Goal: Information Seeking & Learning: Understand process/instructions

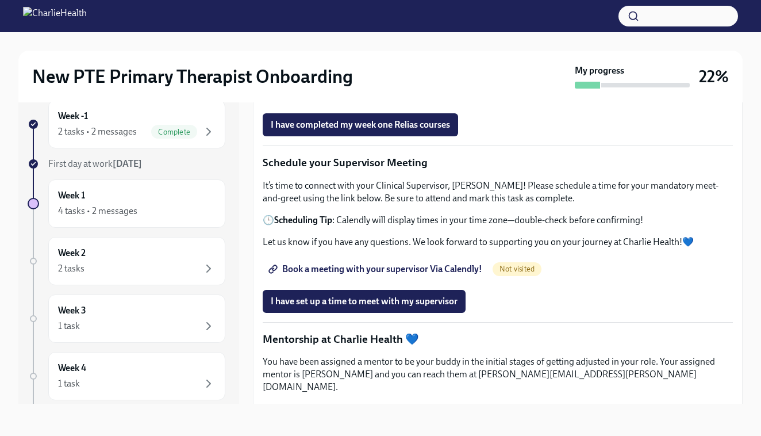
scroll to position [894, 0]
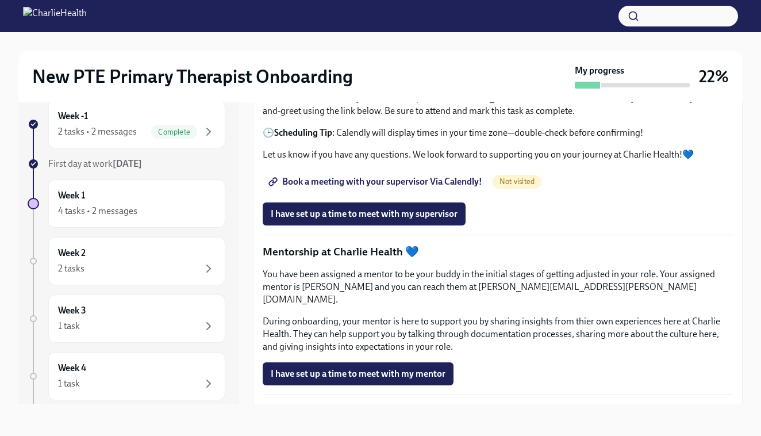
click at [405, 187] on span "Book a meeting with your supervisor Via Calendly!" at bounding box center [377, 181] width 212 height 11
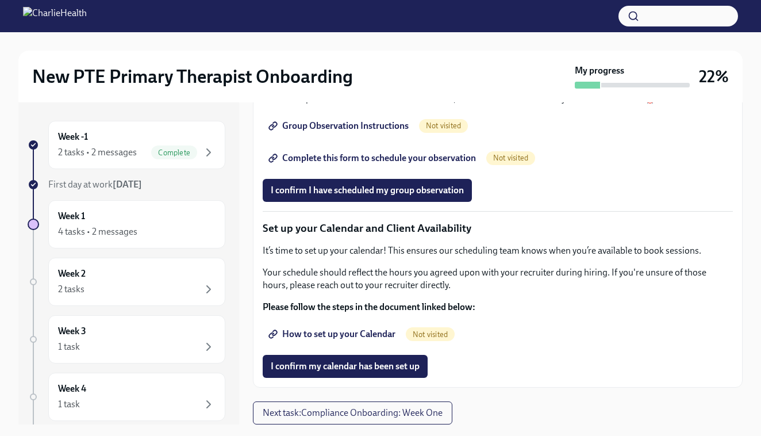
scroll to position [1636, 0]
click at [341, 333] on span "How to set up your Calendar" at bounding box center [333, 333] width 125 height 11
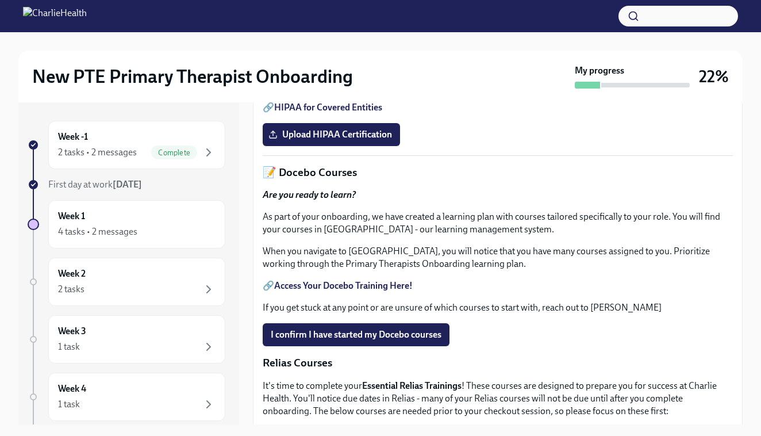
scroll to position [426, 0]
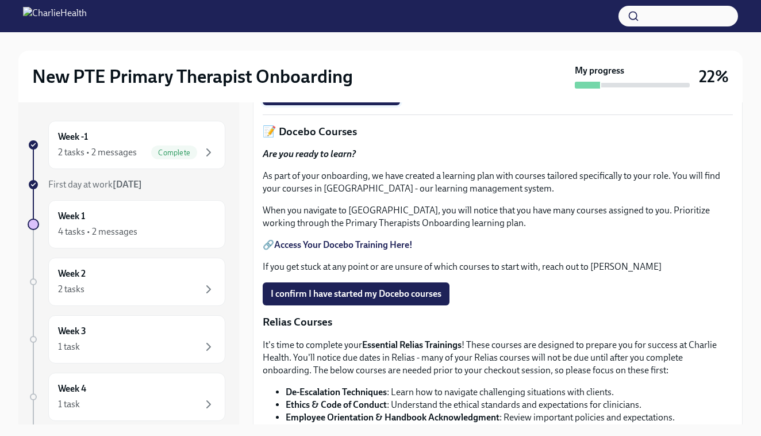
click at [350, 99] on span "Upload HIPAA Certification" at bounding box center [331, 93] width 121 height 11
click at [0, 0] on input "Upload HIPAA Certification" at bounding box center [0, 0] width 0 height 0
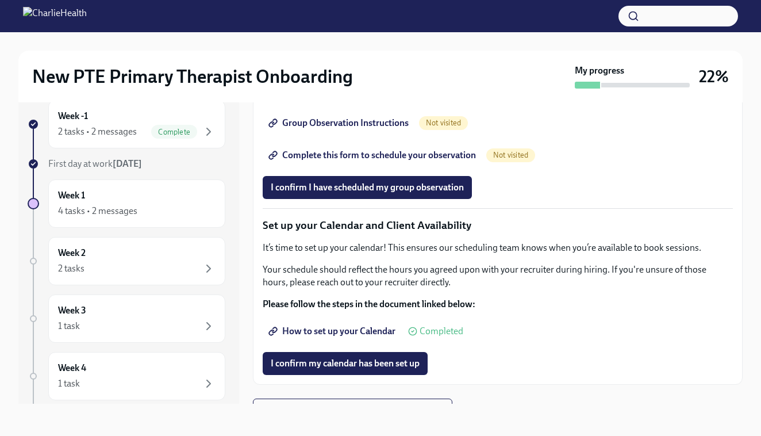
scroll to position [1475, 0]
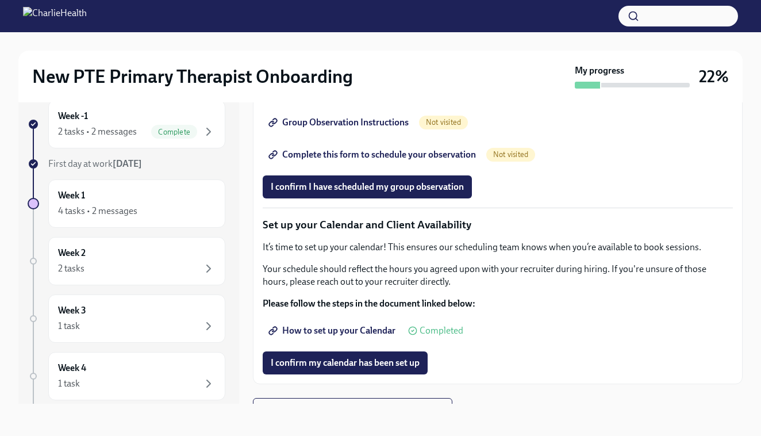
click at [383, 128] on span "Group Observation Instructions" at bounding box center [340, 122] width 138 height 11
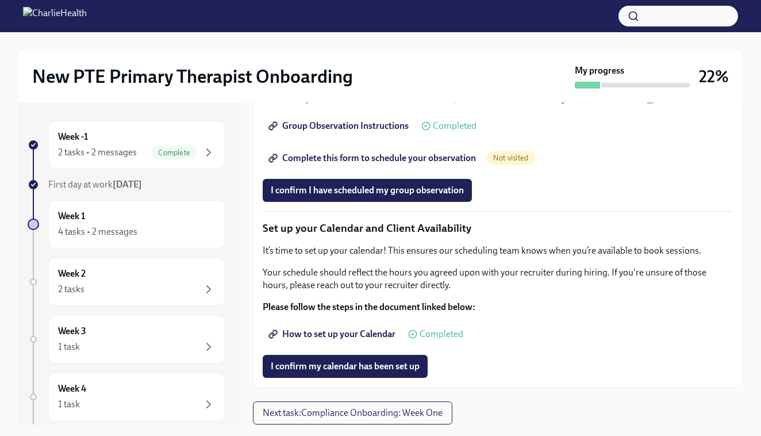
scroll to position [1505, 0]
click at [396, 164] on span "Complete this form to schedule your observation" at bounding box center [373, 157] width 205 height 11
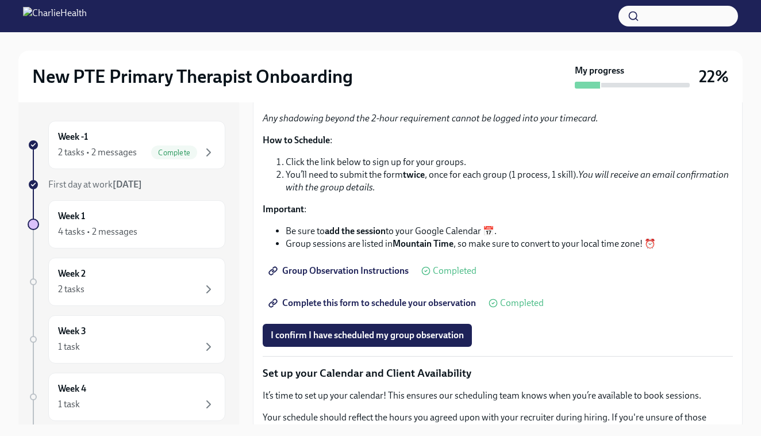
scroll to position [1348, 0]
click at [443, 146] on p "How to Schedule :" at bounding box center [498, 139] width 470 height 13
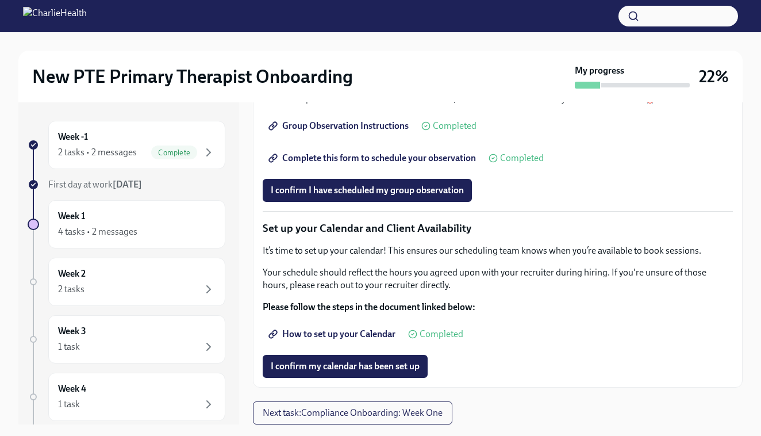
scroll to position [1505, 0]
click at [412, 196] on span "I confirm I have scheduled my group observation" at bounding box center [367, 190] width 193 height 11
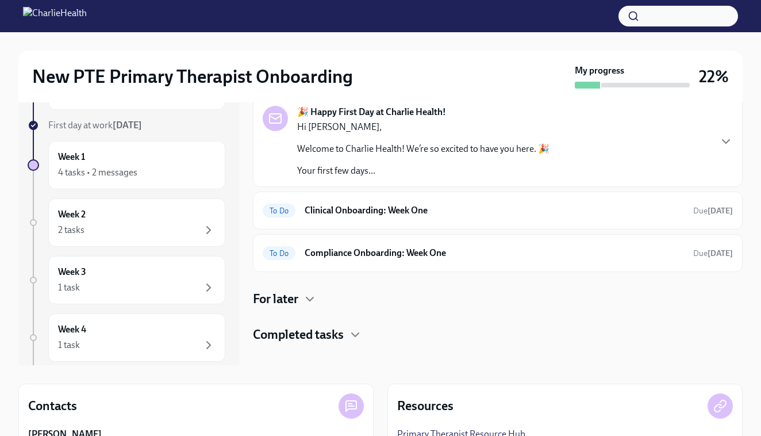
scroll to position [60, 0]
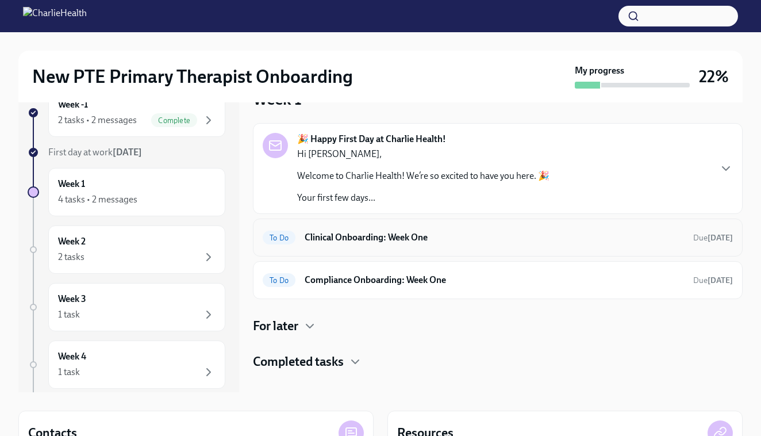
click at [417, 232] on h6 "Clinical Onboarding: Week One" at bounding box center [494, 237] width 379 height 13
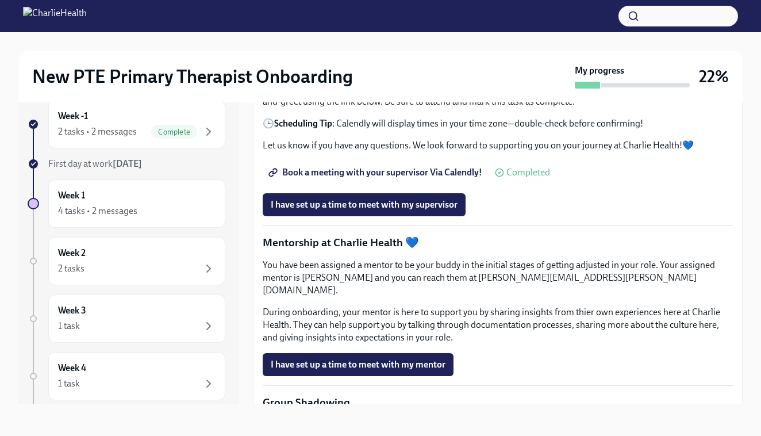
scroll to position [895, 0]
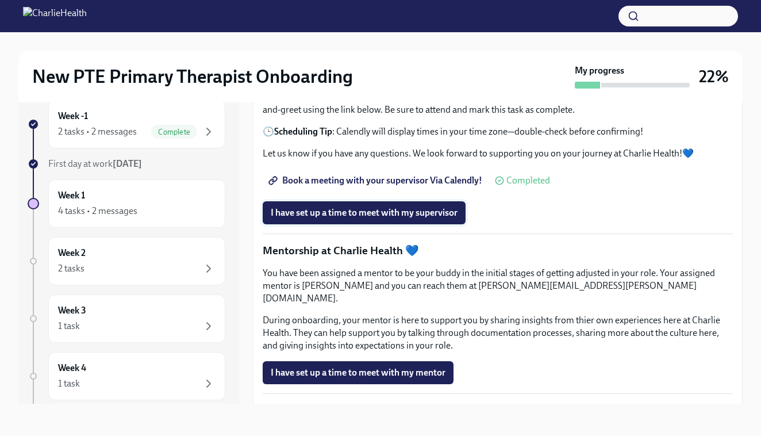
click at [408, 218] on span "I have set up a time to meet with my supervisor" at bounding box center [364, 212] width 187 height 11
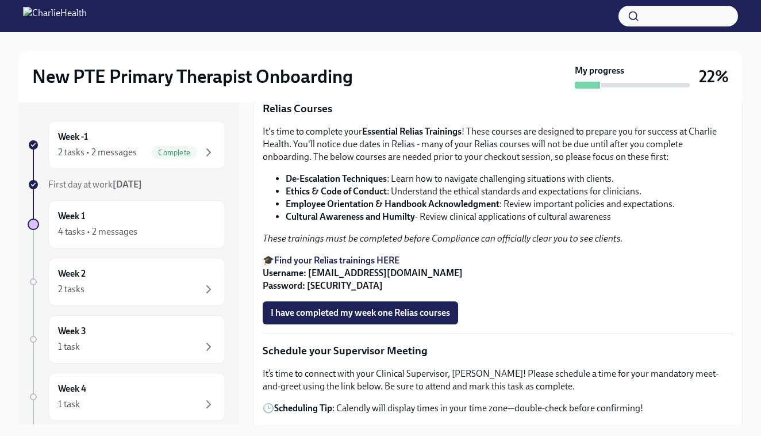
scroll to position [617, 0]
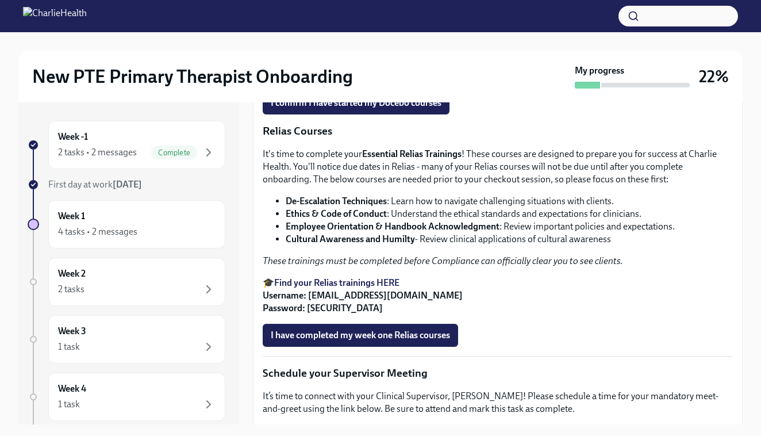
click at [389, 59] on strong "Access Your Docebo Training Here!" at bounding box center [343, 53] width 139 height 11
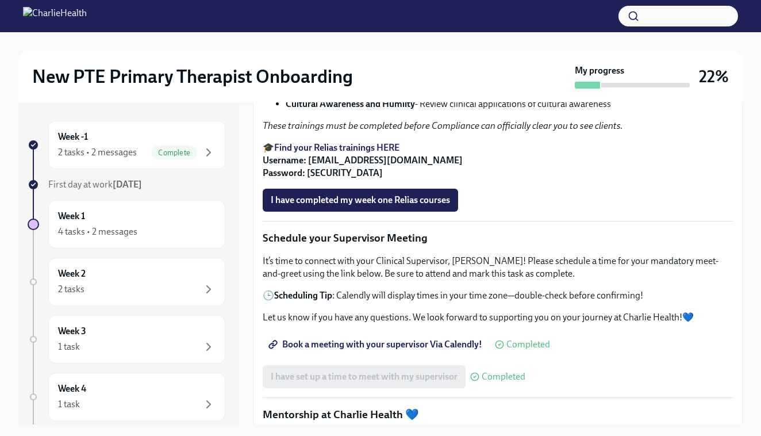
scroll to position [751, 0]
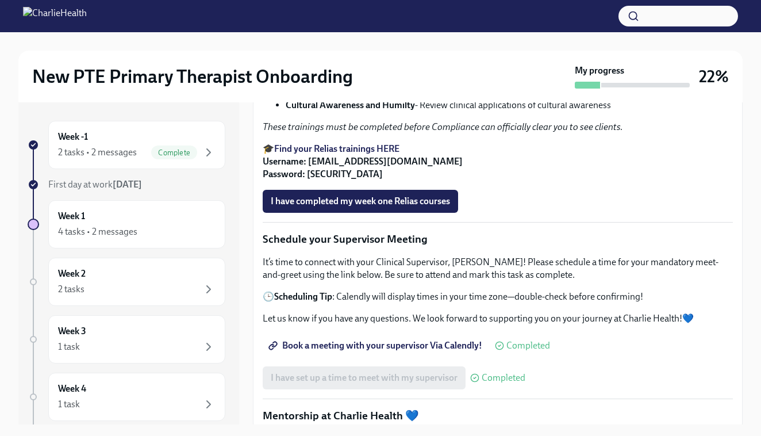
click at [355, 154] on strong "Find your Relias trainings HERE" at bounding box center [336, 148] width 125 height 11
drag, startPoint x: 458, startPoint y: 318, endPoint x: 310, endPoint y: 322, distance: 147.8
click at [310, 181] on p "🎓 Find your Relias trainings HERE Username: [EMAIL_ADDRESS][DOMAIN_NAME] Passwo…" at bounding box center [498, 162] width 470 height 38
copy strong "[EMAIL_ADDRESS][DOMAIN_NAME]"
drag, startPoint x: 341, startPoint y: 332, endPoint x: 308, endPoint y: 334, distance: 33.4
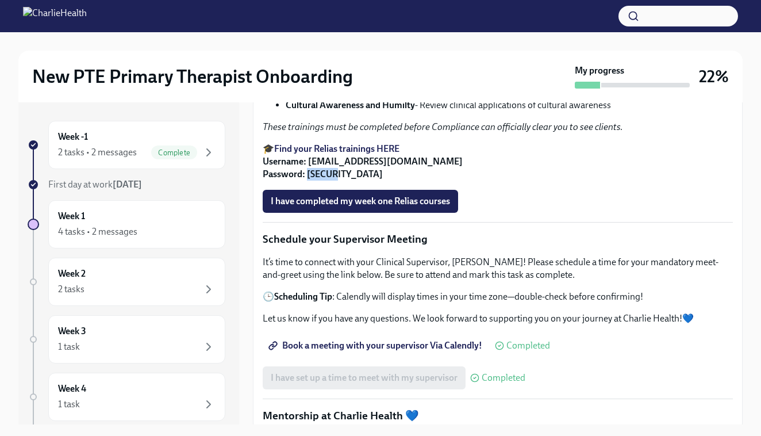
click at [308, 181] on p "🎓 Find your Relias trainings HERE Username: [EMAIL_ADDRESS][DOMAIN_NAME] Passwo…" at bounding box center [498, 162] width 470 height 38
copy strong "ch1234"
click at [343, 181] on p "🎓 Find your Relias trainings HERE Username: [EMAIL_ADDRESS][DOMAIN_NAME] Passwo…" at bounding box center [498, 162] width 470 height 38
drag, startPoint x: 336, startPoint y: 332, endPoint x: 308, endPoint y: 336, distance: 27.9
click at [308, 181] on p "🎓 Find your Relias trainings HERE Username: [EMAIL_ADDRESS][DOMAIN_NAME] Passwo…" at bounding box center [498, 162] width 470 height 38
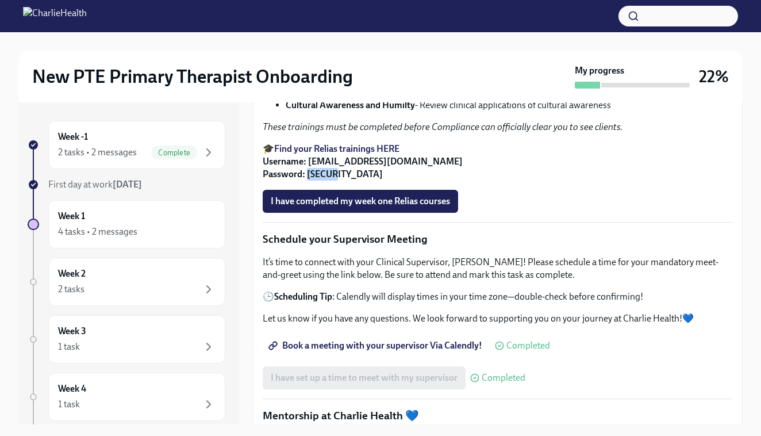
copy strong "ch1234"
click at [476, 181] on div "It's time to complete your Essential Relias Trainings ! These courses are desig…" at bounding box center [498, 97] width 470 height 167
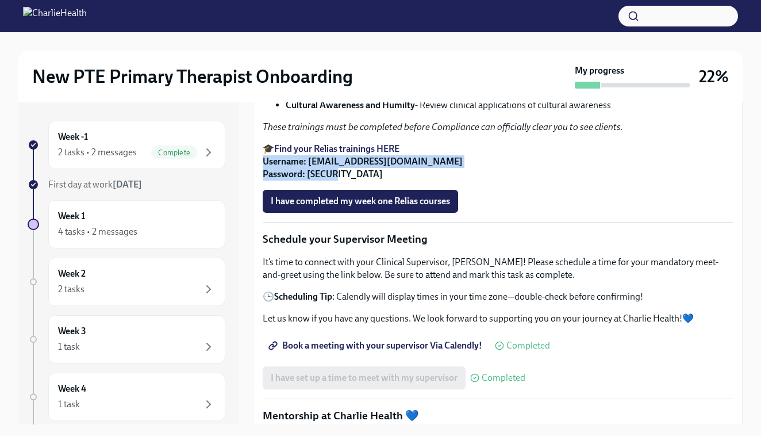
drag, startPoint x: 339, startPoint y: 331, endPoint x: 258, endPoint y: 323, distance: 82.1
click at [258, 323] on div "Welcome to your first week of onboarding! This week your focus will be on revie…" at bounding box center [498, 323] width 490 height 1609
copy strong "Username: [EMAIL_ADDRESS][DOMAIN_NAME] Password: [SECURITY_DATA]"
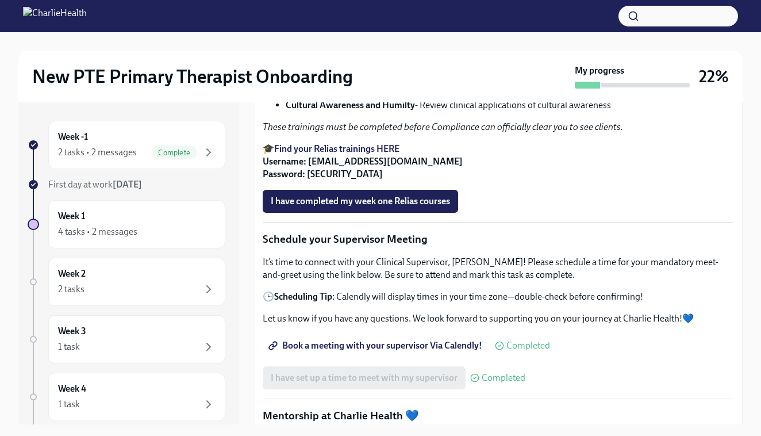
click at [460, 181] on p "🎓 Find your Relias trainings HERE Username: [EMAIL_ADDRESS][DOMAIN_NAME] Passwo…" at bounding box center [498, 162] width 470 height 38
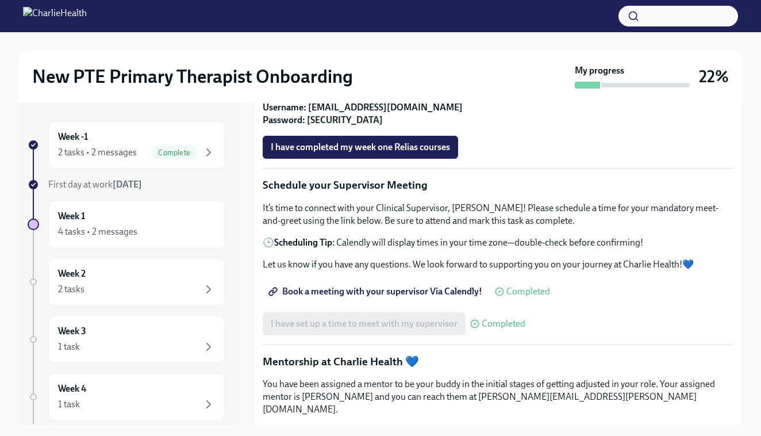
scroll to position [808, 0]
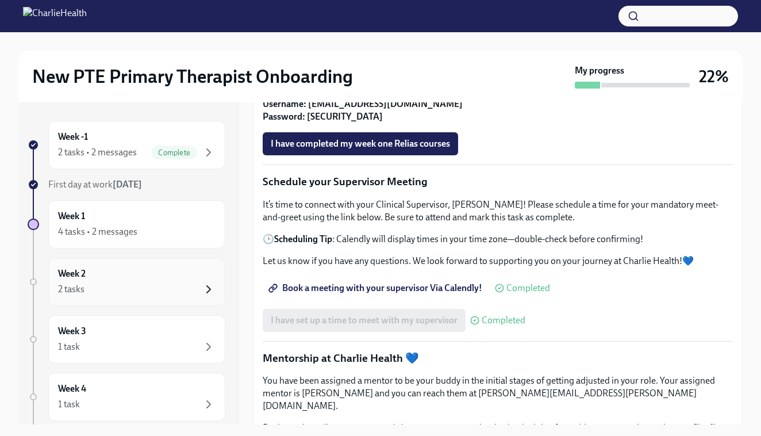
click at [206, 284] on icon "button" at bounding box center [209, 289] width 14 height 14
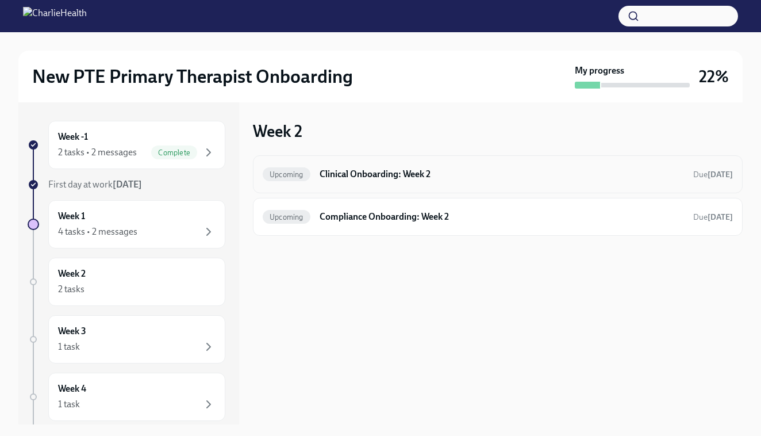
click at [352, 178] on h6 "Clinical Onboarding: Week 2" at bounding box center [502, 174] width 365 height 13
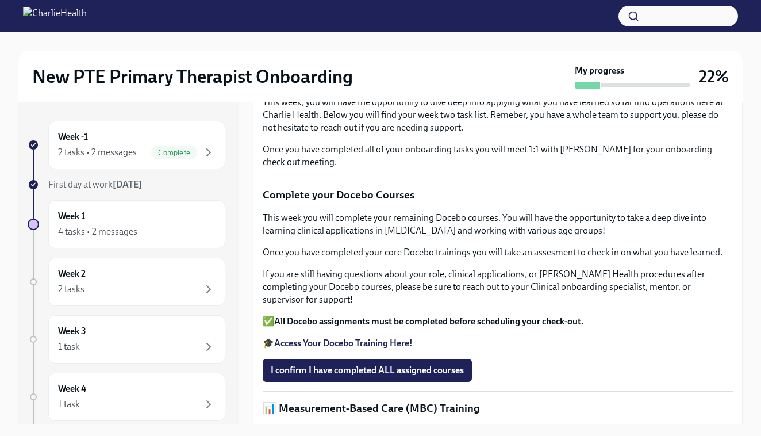
scroll to position [502, 0]
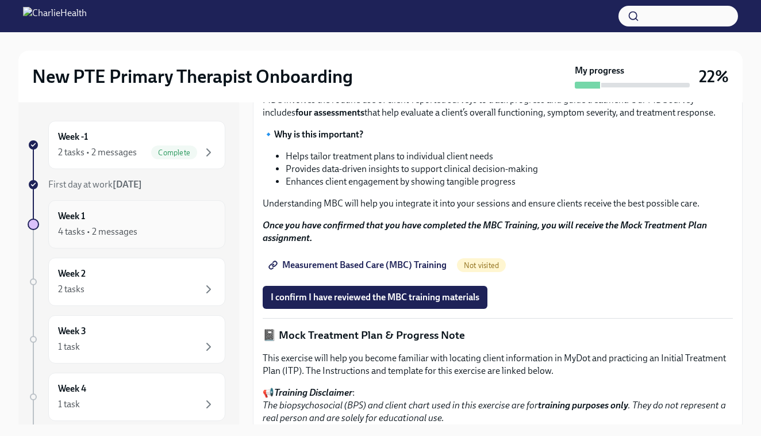
click at [159, 229] on div "4 tasks • 2 messages" at bounding box center [137, 232] width 158 height 14
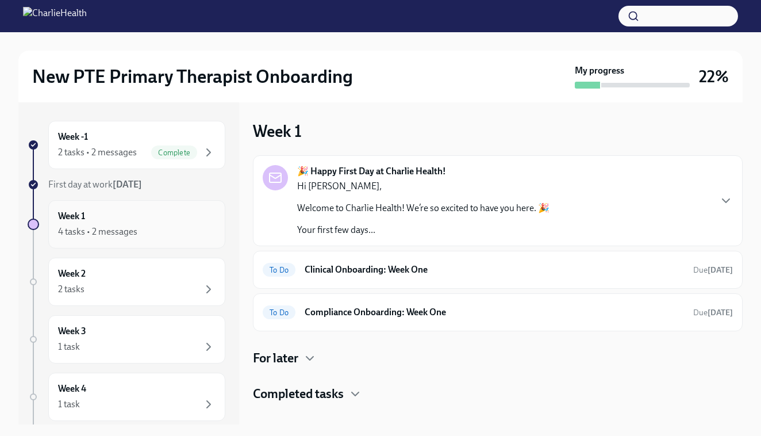
click at [177, 231] on div "4 tasks • 2 messages" at bounding box center [137, 232] width 158 height 14
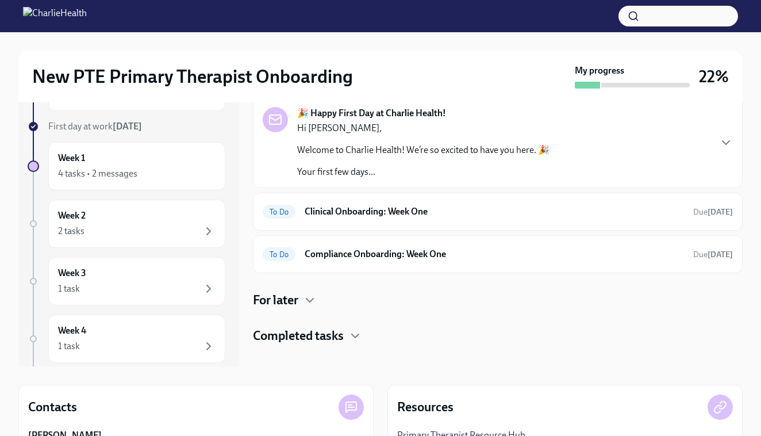
scroll to position [59, 0]
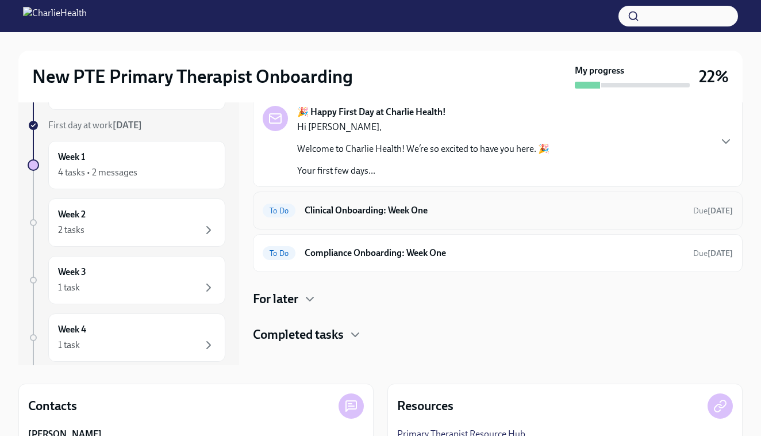
click at [471, 202] on div "To Do Clinical Onboarding: Week One Due [DATE]" at bounding box center [498, 210] width 470 height 18
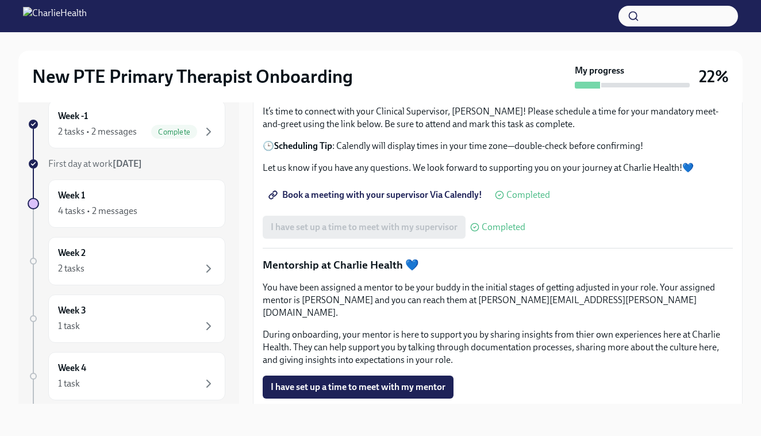
scroll to position [891, 0]
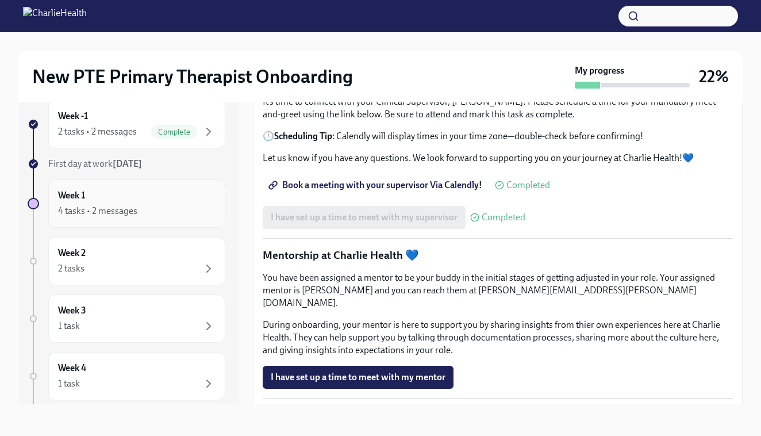
click at [151, 195] on div "Week 1 4 tasks • 2 messages" at bounding box center [137, 203] width 158 height 29
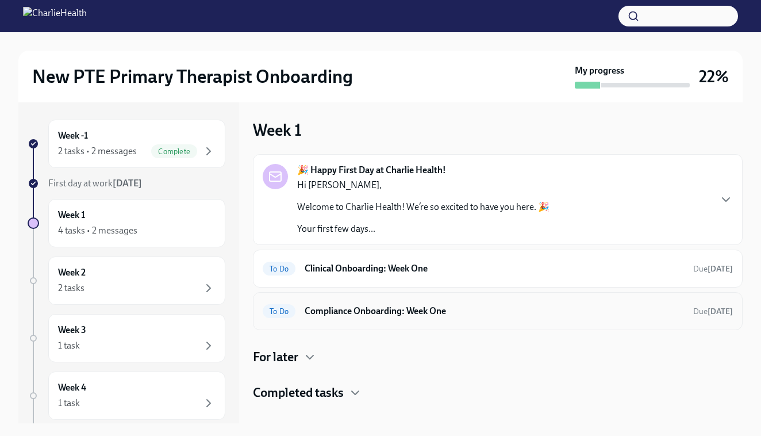
click at [427, 309] on h6 "Compliance Onboarding: Week One" at bounding box center [494, 311] width 379 height 13
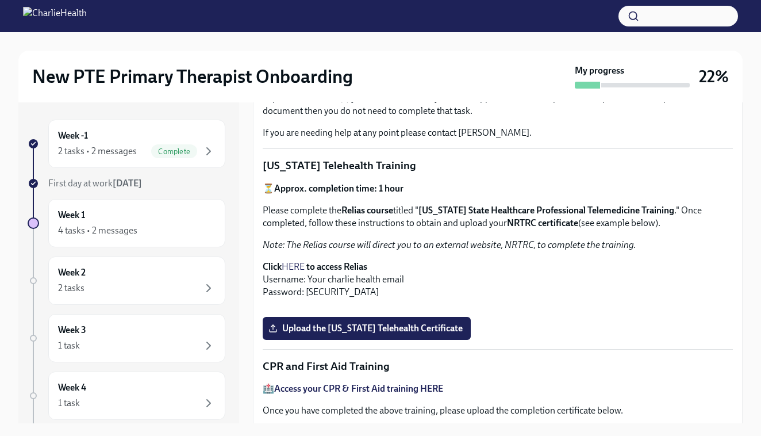
scroll to position [239, 0]
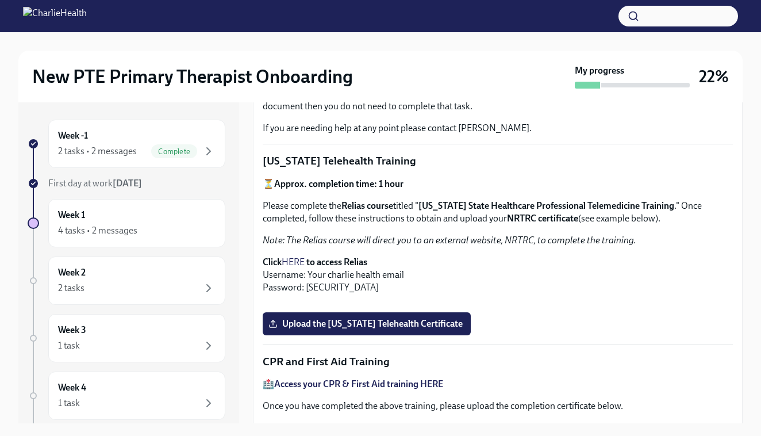
click at [297, 262] on link "HERE" at bounding box center [293, 261] width 23 height 11
click at [135, 228] on div "4 tasks • 2 messages" at bounding box center [97, 230] width 79 height 13
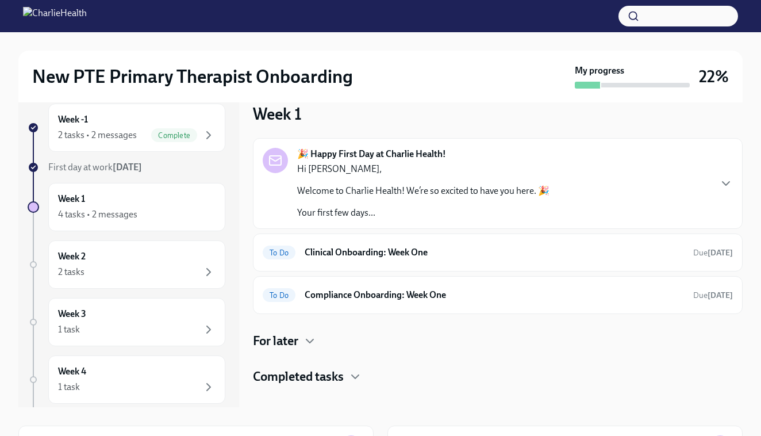
scroll to position [19, 0]
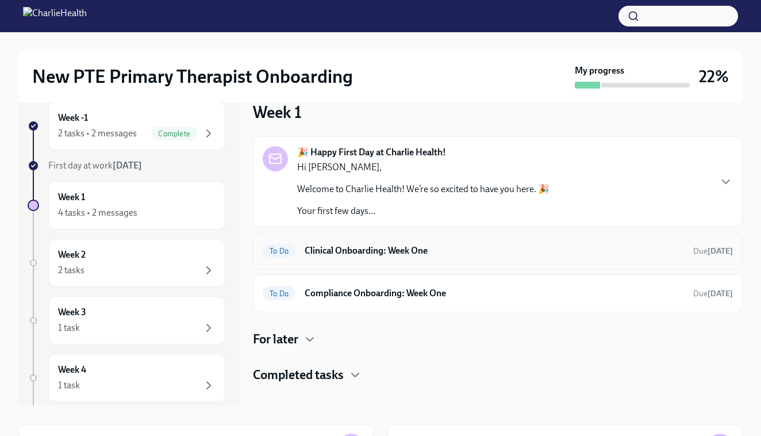
click at [434, 252] on h6 "Clinical Onboarding: Week One" at bounding box center [494, 250] width 379 height 13
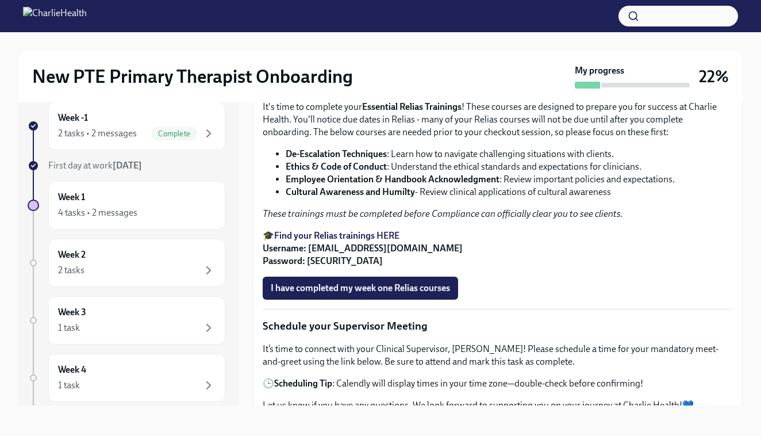
scroll to position [647, 0]
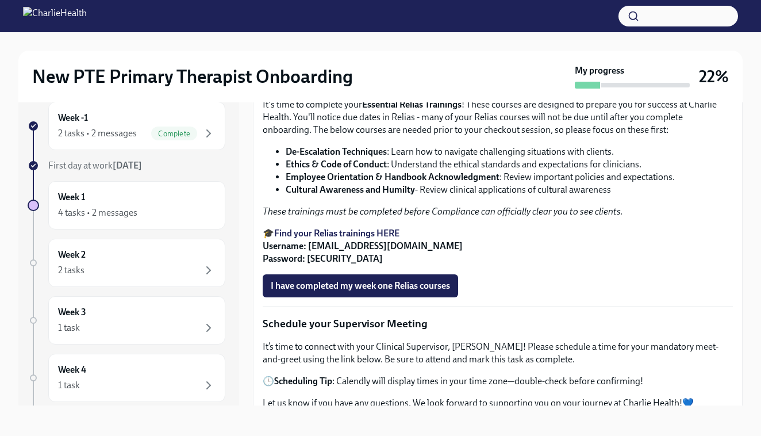
click at [376, 10] on strong "Access Your Docebo Training Here!" at bounding box center [343, 4] width 139 height 11
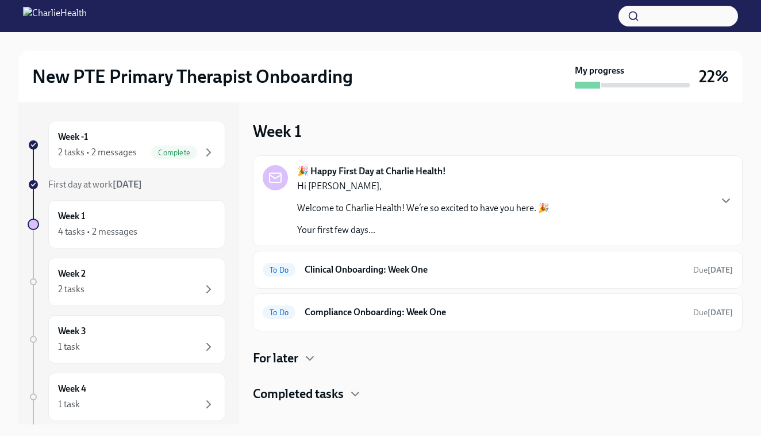
click at [29, 15] on img at bounding box center [55, 16] width 64 height 18
